Goal: Task Accomplishment & Management: Use online tool/utility

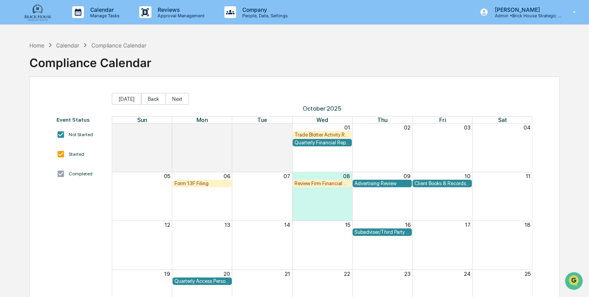
click at [325, 182] on div "Review Firm Financial Condition" at bounding box center [322, 183] width 55 height 6
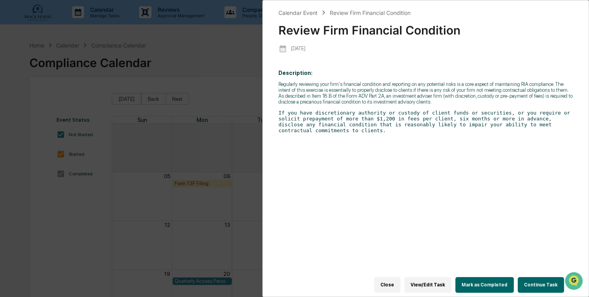
click at [534, 281] on button "Continue Task" at bounding box center [541, 285] width 46 height 16
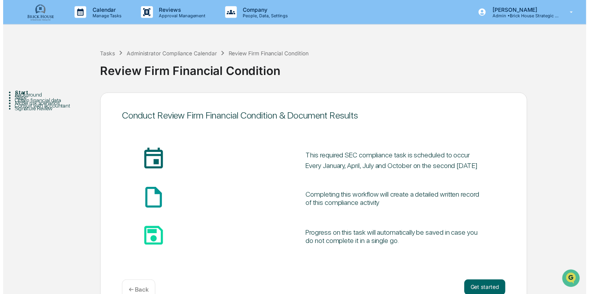
scroll to position [19, 0]
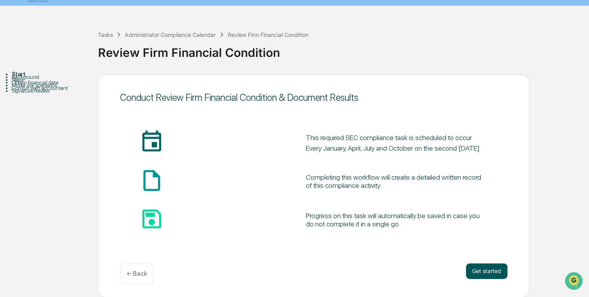
click at [494, 270] on button "Get started" at bounding box center [487, 271] width 42 height 16
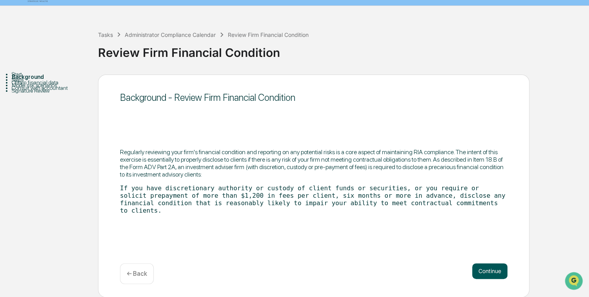
click at [488, 270] on button "Continue" at bounding box center [489, 271] width 35 height 16
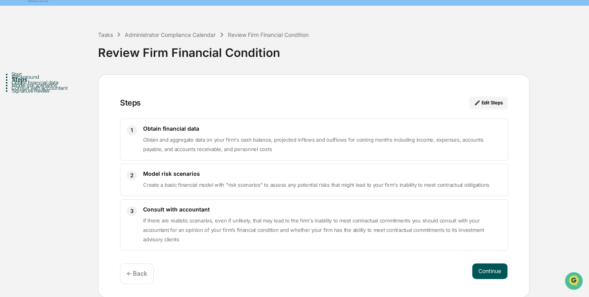
click at [488, 270] on button "Continue" at bounding box center [489, 271] width 35 height 16
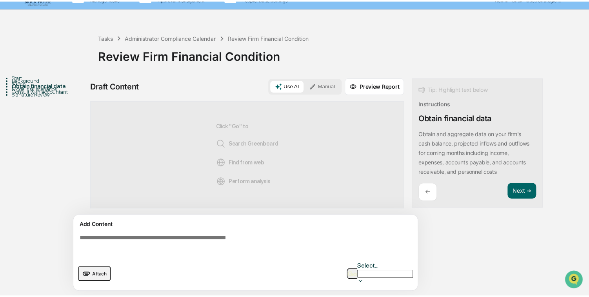
scroll to position [5, 0]
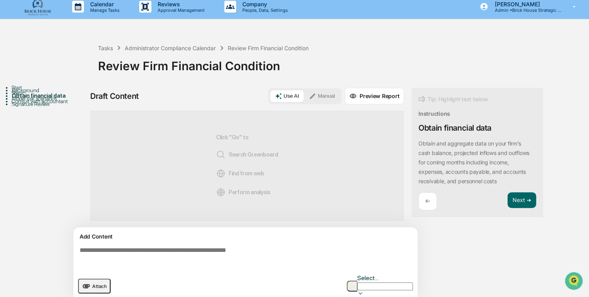
click at [85, 251] on textarea at bounding box center [246, 258] width 341 height 28
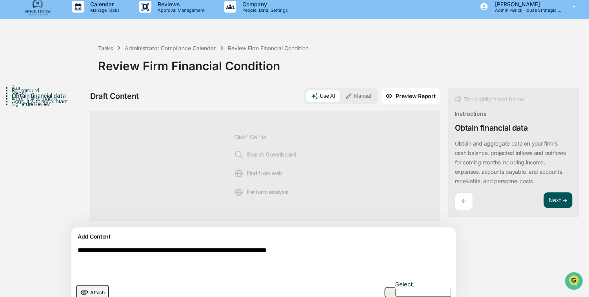
type textarea "**********"
click at [544, 199] on button "Next ➔" at bounding box center [558, 200] width 29 height 16
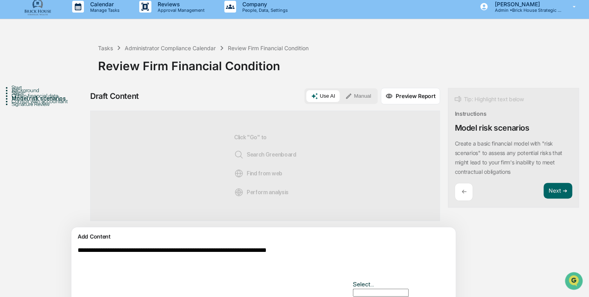
click at [357, 297] on icon at bounding box center [355, 300] width 3 height 2
click at [255, 275] on textarea "**********" at bounding box center [245, 261] width 341 height 35
click at [333, 251] on textarea "**********" at bounding box center [245, 261] width 341 height 35
click at [544, 191] on button "Next ➔" at bounding box center [558, 191] width 29 height 16
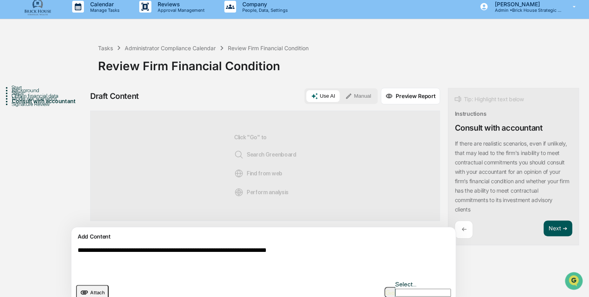
click at [544, 227] on button "Next ➔" at bounding box center [558, 228] width 29 height 16
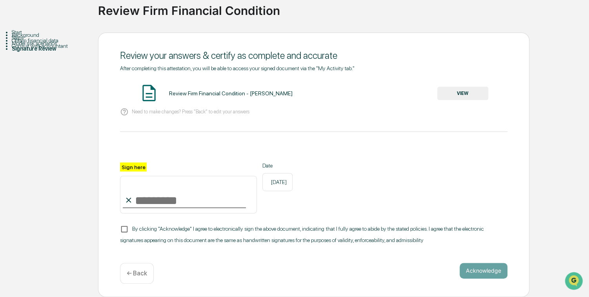
scroll to position [67, 0]
click at [137, 196] on input "Sign here" at bounding box center [188, 195] width 137 height 38
type input "**********"
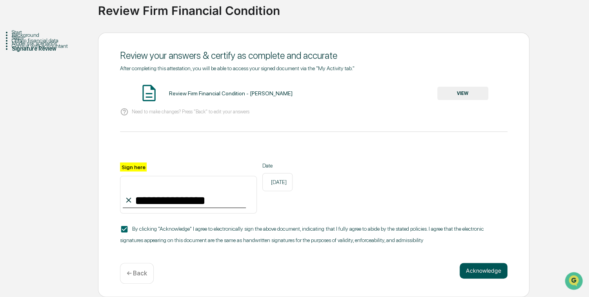
click at [491, 273] on button "Acknowledge" at bounding box center [484, 271] width 48 height 16
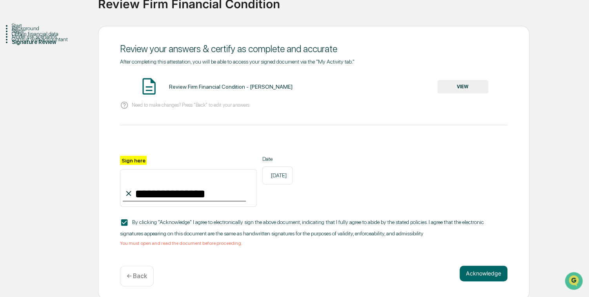
click at [455, 85] on button "VIEW" at bounding box center [462, 86] width 51 height 13
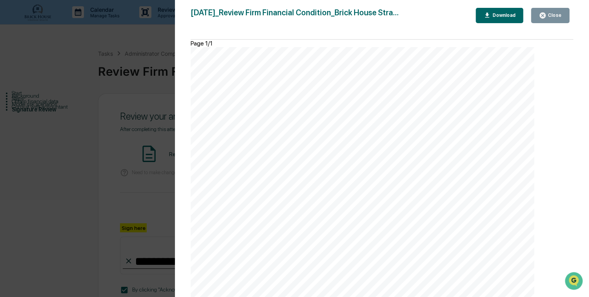
scroll to position [246, 0]
click at [550, 15] on div "Close" at bounding box center [553, 15] width 15 height 5
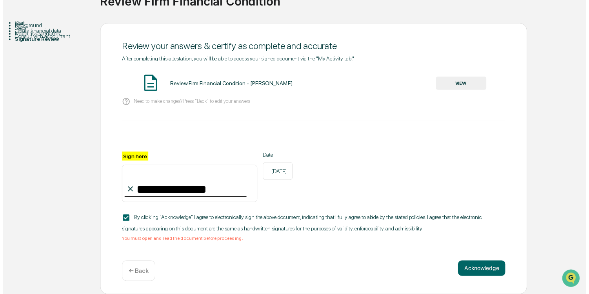
scroll to position [77, 0]
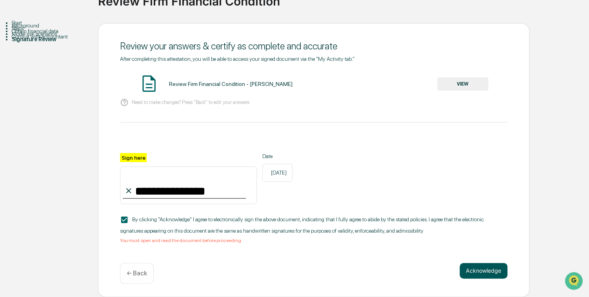
click at [481, 270] on button "Acknowledge" at bounding box center [484, 271] width 48 height 16
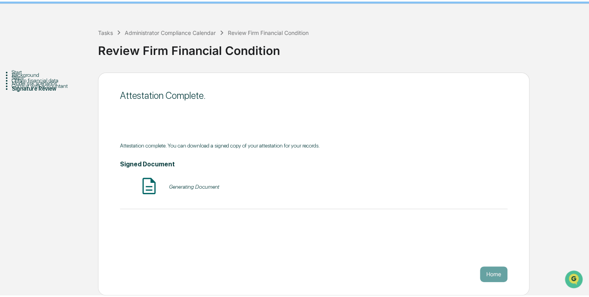
scroll to position [19, 0]
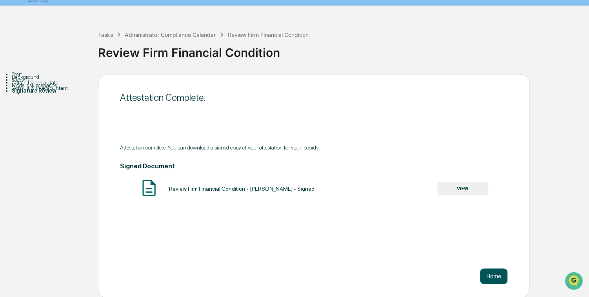
click at [492, 275] on button "Home" at bounding box center [493, 276] width 27 height 16
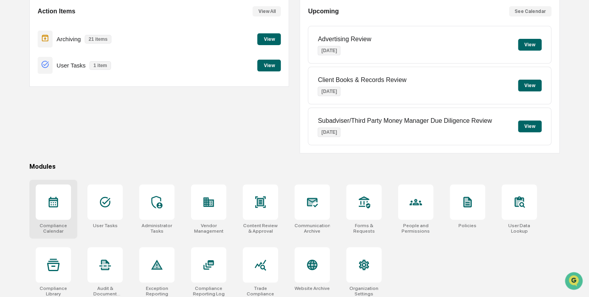
scroll to position [82, 0]
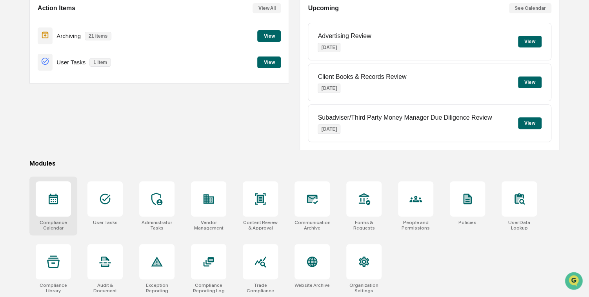
click at [52, 197] on icon at bounding box center [53, 199] width 13 height 13
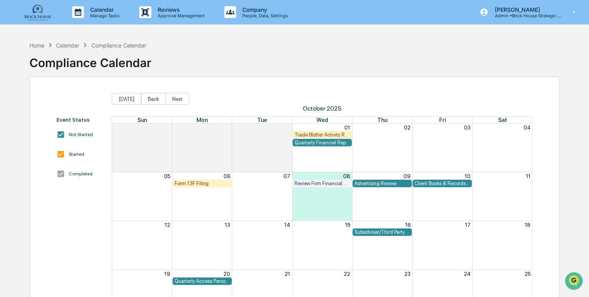
click at [378, 202] on div "Month View" at bounding box center [382, 196] width 60 height 48
click at [254, 239] on div "Month View" at bounding box center [262, 245] width 60 height 48
click at [251, 204] on div "Month View" at bounding box center [262, 196] width 60 height 48
click at [439, 182] on div "Client Books & Records Review" at bounding box center [442, 183] width 55 height 6
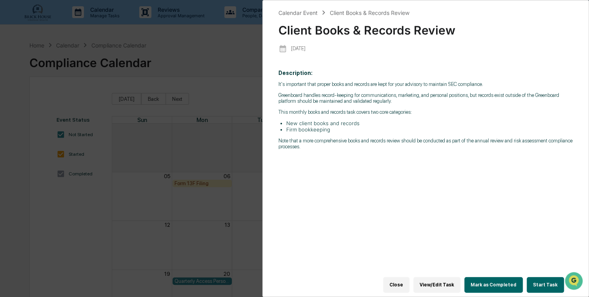
click at [545, 282] on button "Start Task" at bounding box center [545, 285] width 37 height 16
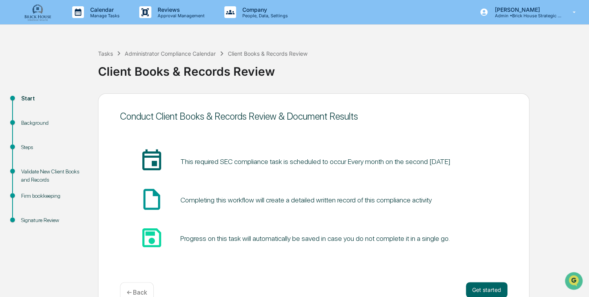
scroll to position [19, 0]
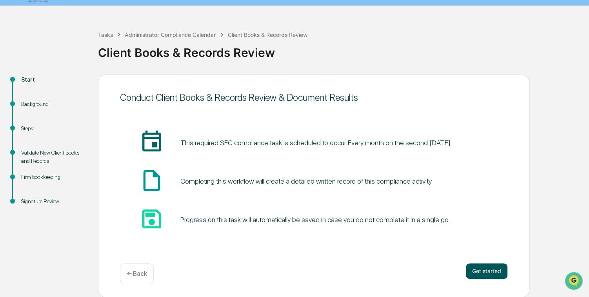
click at [480, 270] on button "Get started" at bounding box center [487, 271] width 42 height 16
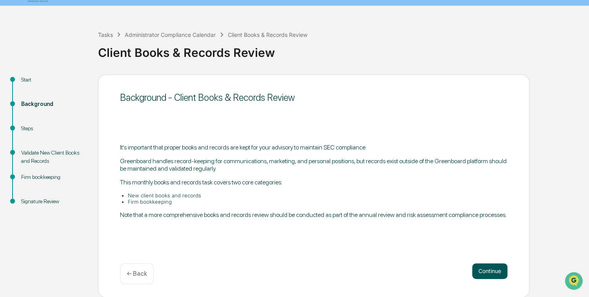
click at [488, 271] on button "Continue" at bounding box center [489, 271] width 35 height 16
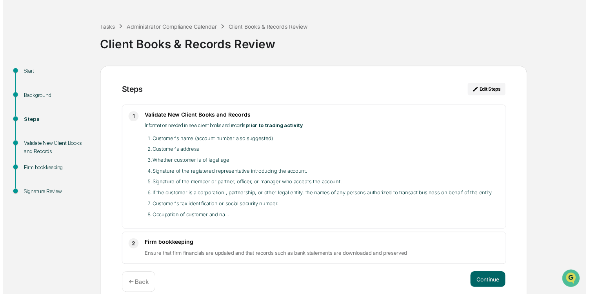
scroll to position [38, 0]
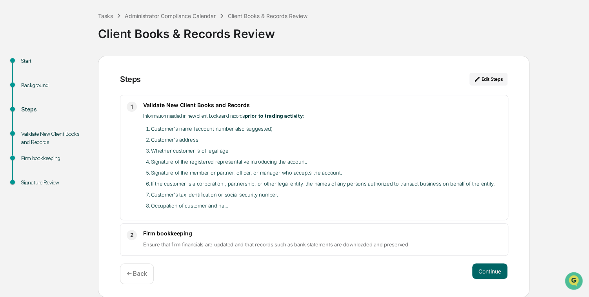
click at [131, 105] on span "1" at bounding box center [132, 106] width 2 height 9
click at [152, 104] on h3 "Validate New Client Books and Records" at bounding box center [322, 105] width 359 height 7
click at [492, 271] on button "Continue" at bounding box center [489, 271] width 35 height 16
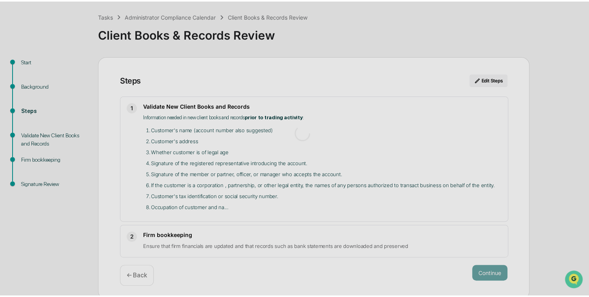
scroll to position [5, 0]
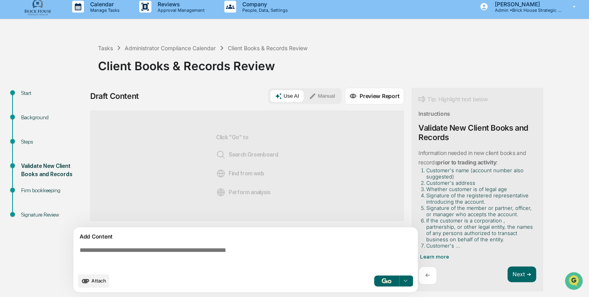
click at [94, 249] on textarea at bounding box center [246, 258] width 341 height 28
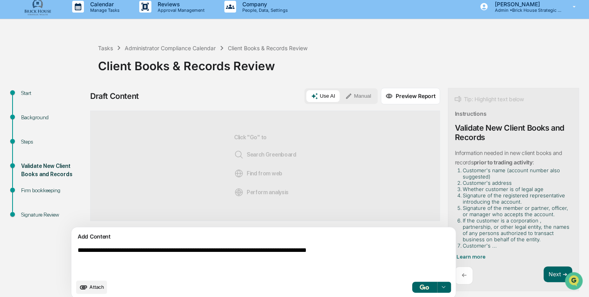
click at [436, 291] on div "**********" at bounding box center [309, 196] width 439 height 216
click at [86, 249] on textarea "**********" at bounding box center [245, 261] width 341 height 35
click at [353, 249] on textarea "**********" at bounding box center [245, 261] width 341 height 35
type textarea "**********"
click at [420, 285] on img "button" at bounding box center [424, 286] width 9 height 5
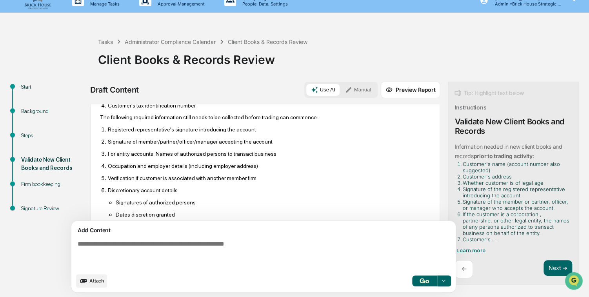
scroll to position [126, 0]
click at [341, 89] on button "Manual" at bounding box center [358, 90] width 35 height 12
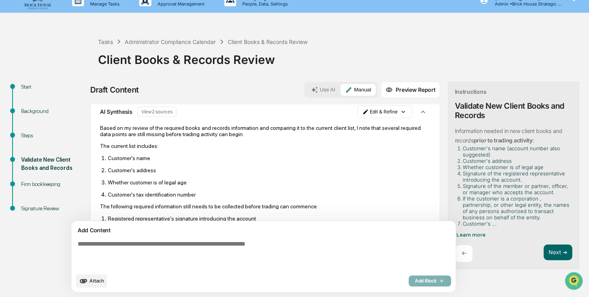
scroll to position [31, 0]
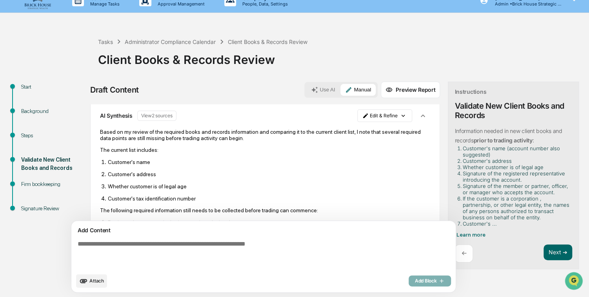
click at [155, 159] on p "Customer's name" at bounding box center [269, 162] width 322 height 6
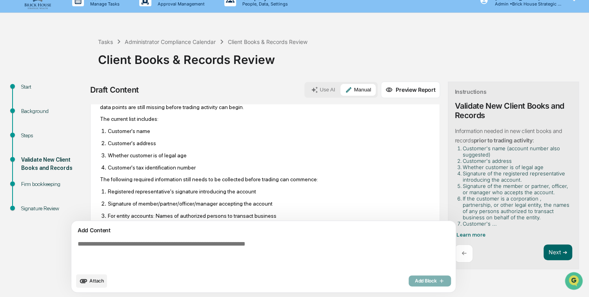
scroll to position [63, 0]
click at [197, 166] on p "Customer's tax identification number" at bounding box center [269, 167] width 322 height 6
click at [195, 167] on p "Customer's tax identification number" at bounding box center [269, 167] width 322 height 6
click at [140, 244] on textarea at bounding box center [245, 254] width 341 height 35
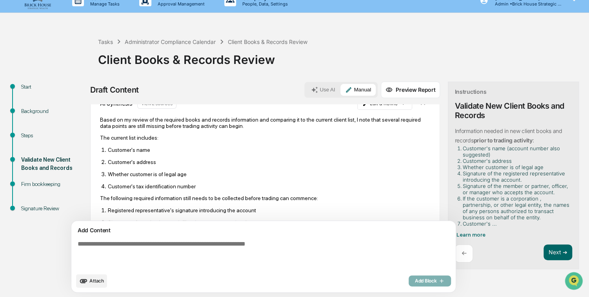
scroll to position [0, 0]
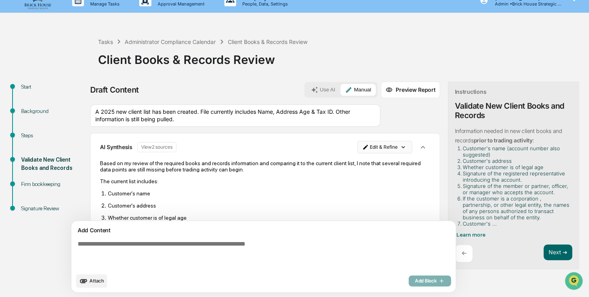
click at [334, 146] on html "Calendar Manage Tasks Reviews Approval Management Company People, Data, Setting…" at bounding box center [294, 136] width 589 height 297
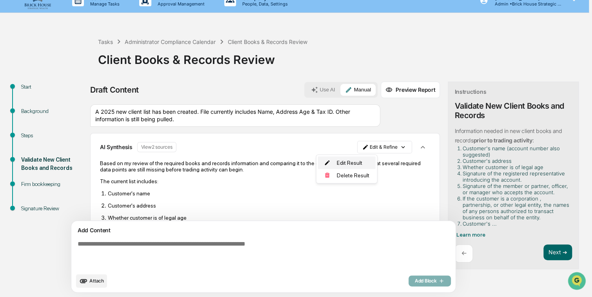
click at [349, 162] on div "Edit Result" at bounding box center [347, 163] width 58 height 13
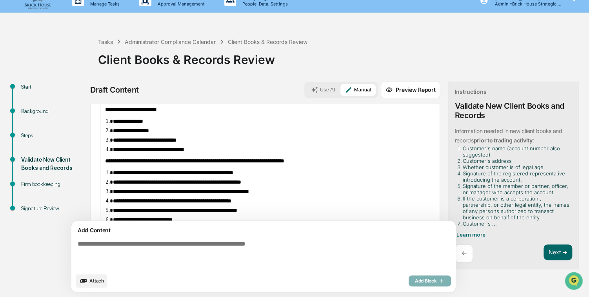
scroll to position [93, 0]
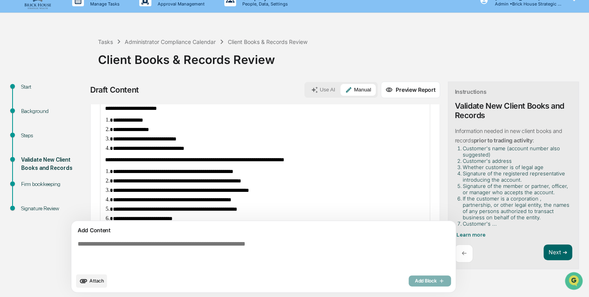
click at [213, 151] on li "**********" at bounding box center [269, 148] width 312 height 6
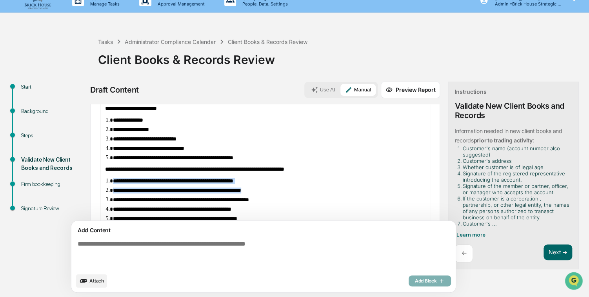
drag, startPoint x: 113, startPoint y: 184, endPoint x: 300, endPoint y: 191, distance: 186.9
click at [300, 191] on ol "**********" at bounding box center [265, 233] width 320 height 110
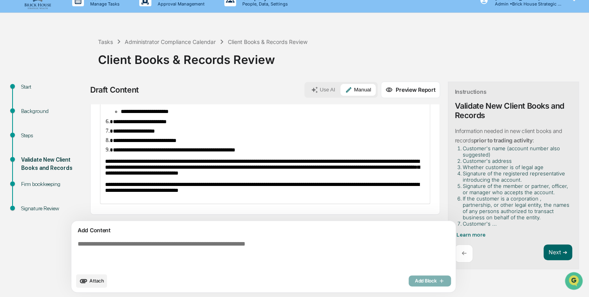
scroll to position [220, 0]
click at [167, 119] on span "**********" at bounding box center [140, 121] width 54 height 5
click at [93, 146] on div "**********" at bounding box center [265, 70] width 350 height 290
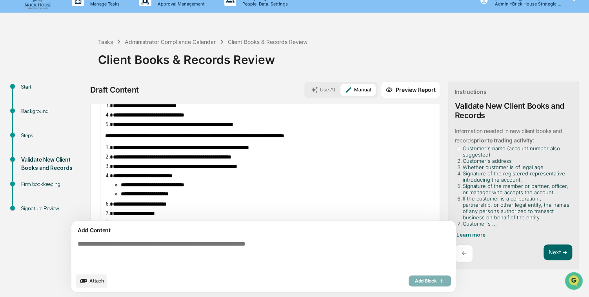
scroll to position [126, 0]
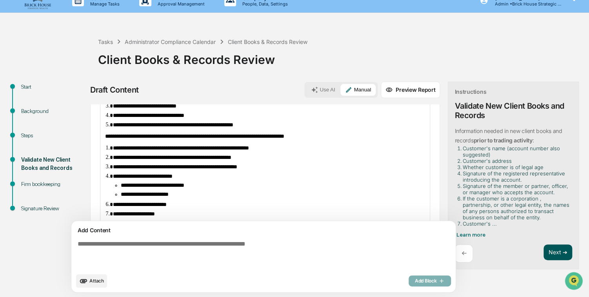
click at [544, 253] on button "Next ➔" at bounding box center [558, 252] width 29 height 16
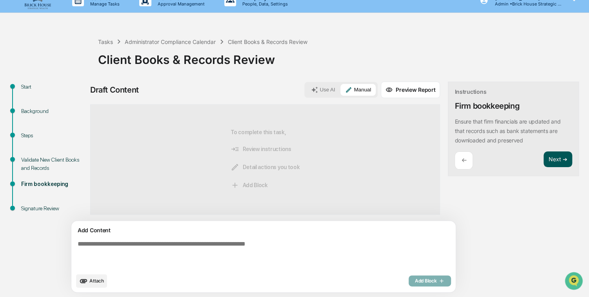
scroll to position [0, 0]
click at [91, 242] on textarea at bounding box center [245, 254] width 341 height 35
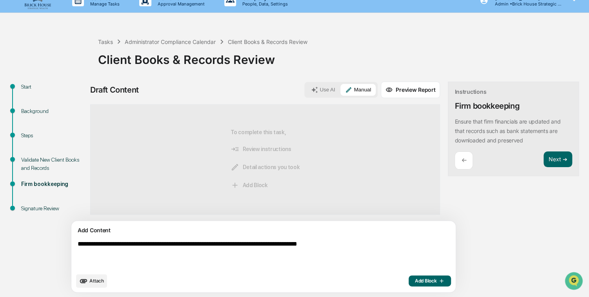
type textarea "**********"
click at [99, 279] on span "Attach" at bounding box center [96, 281] width 15 height 6
click at [415, 280] on span "Add Block" at bounding box center [430, 281] width 30 height 6
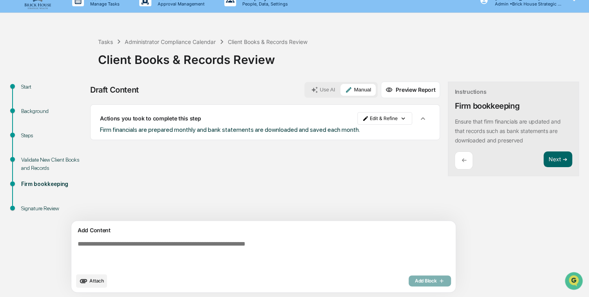
click at [461, 161] on p "←" at bounding box center [463, 160] width 5 height 7
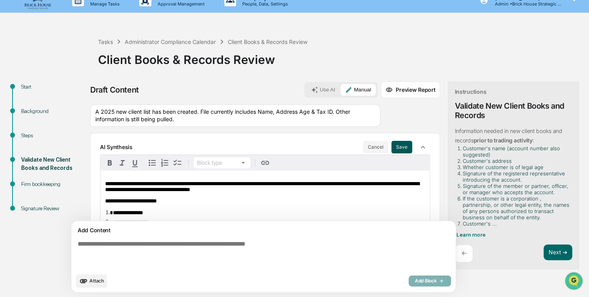
click at [392, 148] on button "Save" at bounding box center [402, 147] width 21 height 13
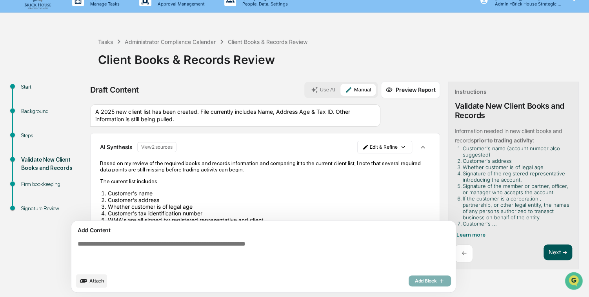
click at [544, 251] on button "Next ➔" at bounding box center [558, 252] width 29 height 16
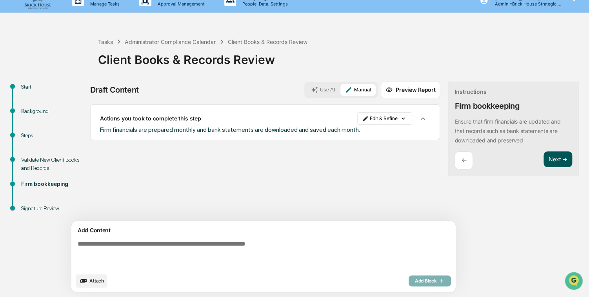
click at [544, 158] on button "Next ➔" at bounding box center [558, 159] width 29 height 16
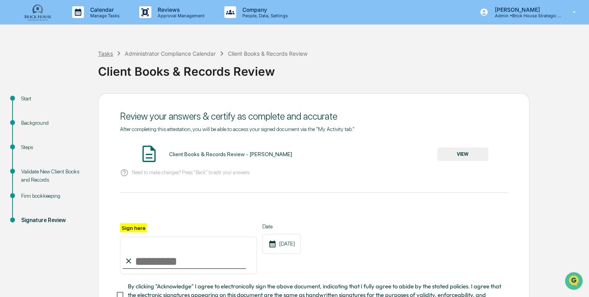
click at [106, 53] on div "Tasks" at bounding box center [105, 53] width 15 height 7
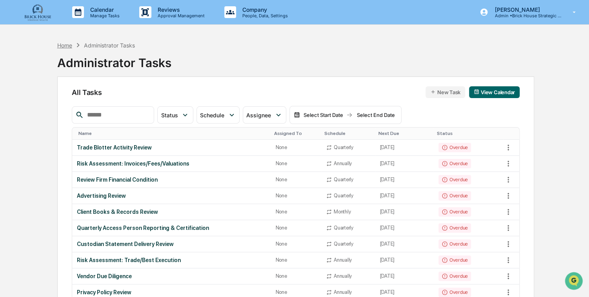
click at [66, 46] on div "Home" at bounding box center [64, 45] width 15 height 7
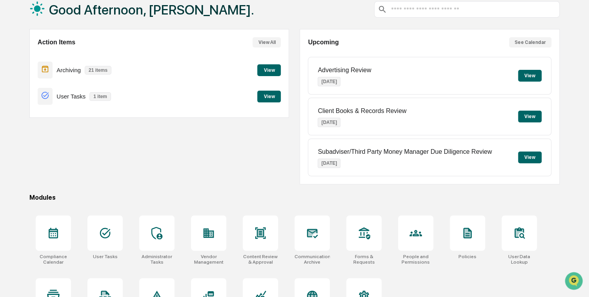
scroll to position [63, 0]
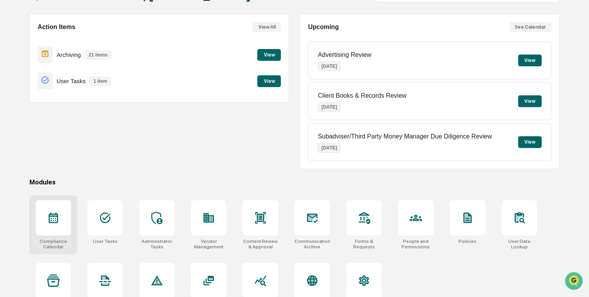
click at [53, 220] on icon at bounding box center [53, 217] width 13 height 13
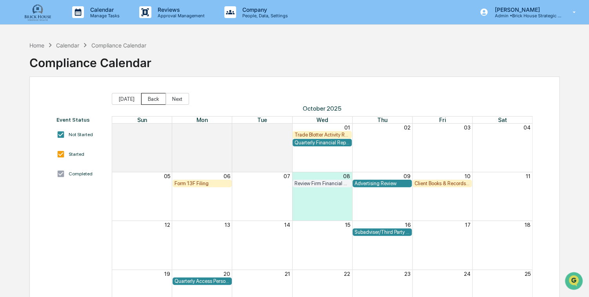
click at [154, 98] on button "Back" at bounding box center [153, 99] width 25 height 12
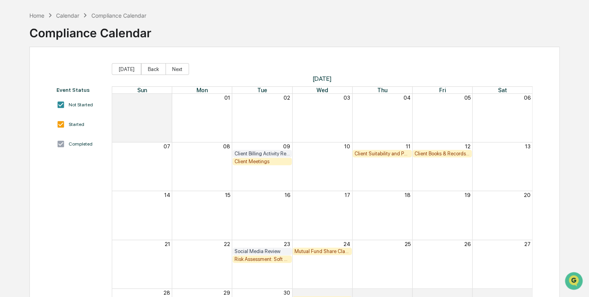
scroll to position [31, 0]
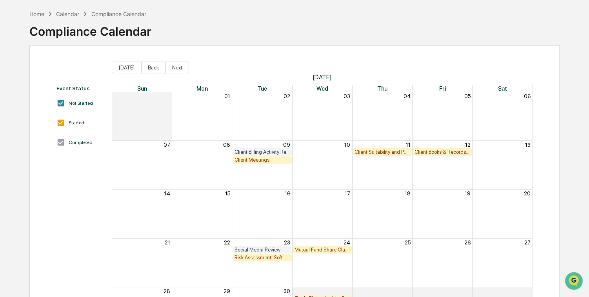
click at [319, 249] on div "Mutual Fund Share Class & Fee Review" at bounding box center [322, 250] width 55 height 6
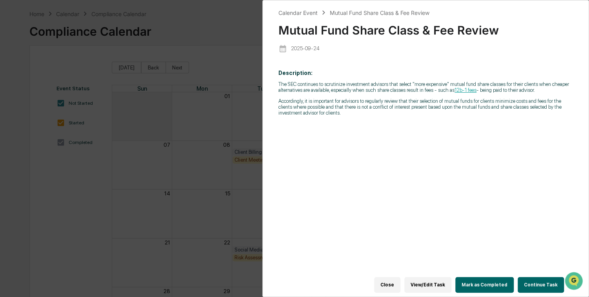
click at [395, 280] on button "Close" at bounding box center [387, 285] width 26 height 16
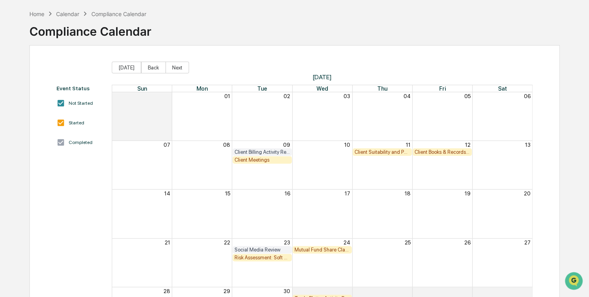
click at [259, 151] on div "Client Billing Activity Review" at bounding box center [262, 152] width 55 height 6
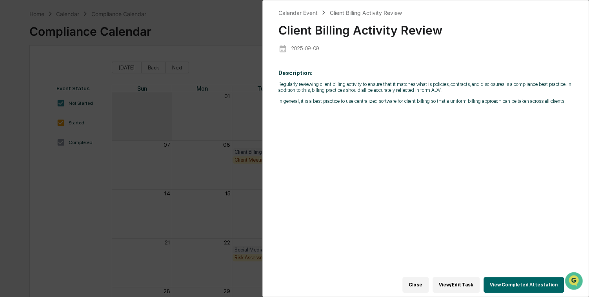
click at [290, 284] on div "Close View/Edit Task View Completed Attestation" at bounding box center [425, 285] width 293 height 24
click at [423, 283] on button "Close" at bounding box center [415, 285] width 26 height 16
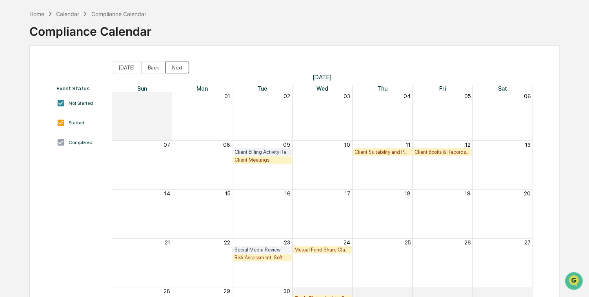
click at [171, 67] on button "Next" at bounding box center [178, 68] width 24 height 12
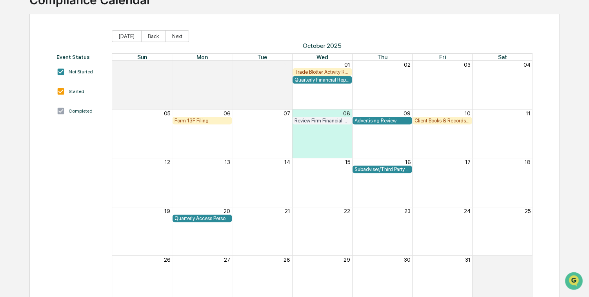
scroll to position [86, 0]
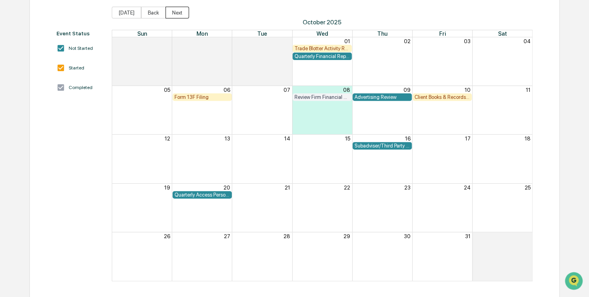
click at [172, 12] on button "Next" at bounding box center [178, 13] width 24 height 12
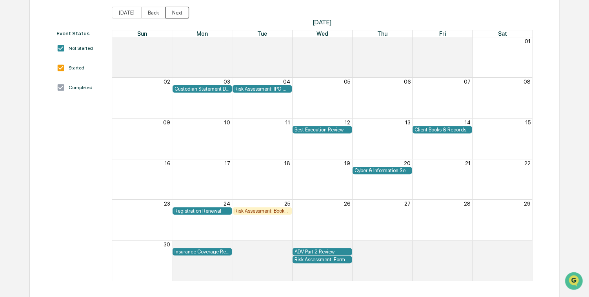
click at [174, 13] on button "Next" at bounding box center [178, 13] width 24 height 12
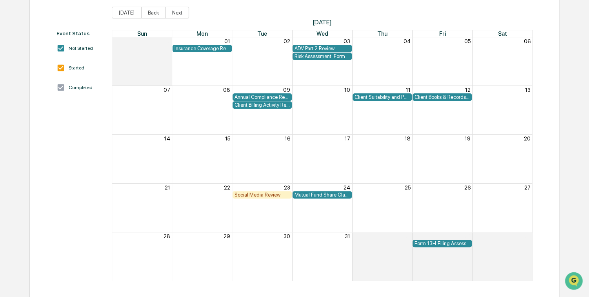
click at [568, 193] on div "Home Calendar Compliance Calendar Compliance Calendar Event Status Not Started …" at bounding box center [295, 124] width 554 height 346
click at [259, 104] on div "Client Billing Activity Review" at bounding box center [262, 105] width 55 height 6
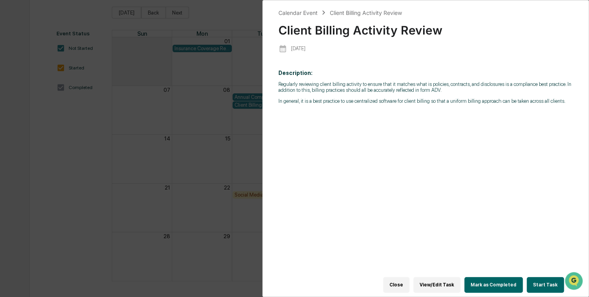
click at [408, 281] on button "Close" at bounding box center [396, 285] width 26 height 16
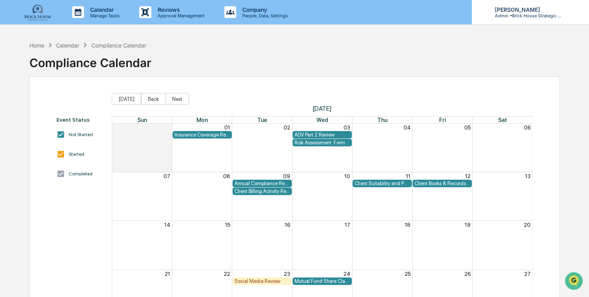
click at [574, 11] on icon at bounding box center [574, 12] width 3 height 2
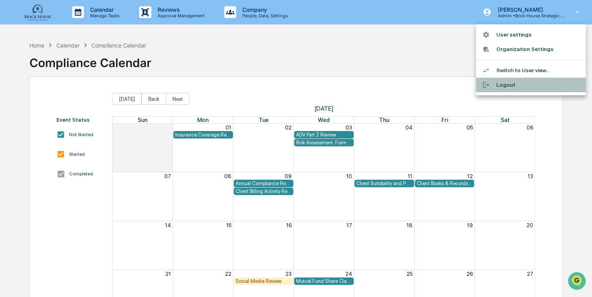
click at [505, 84] on li "Logout" at bounding box center [531, 85] width 110 height 15
